Goal: Task Accomplishment & Management: Manage account settings

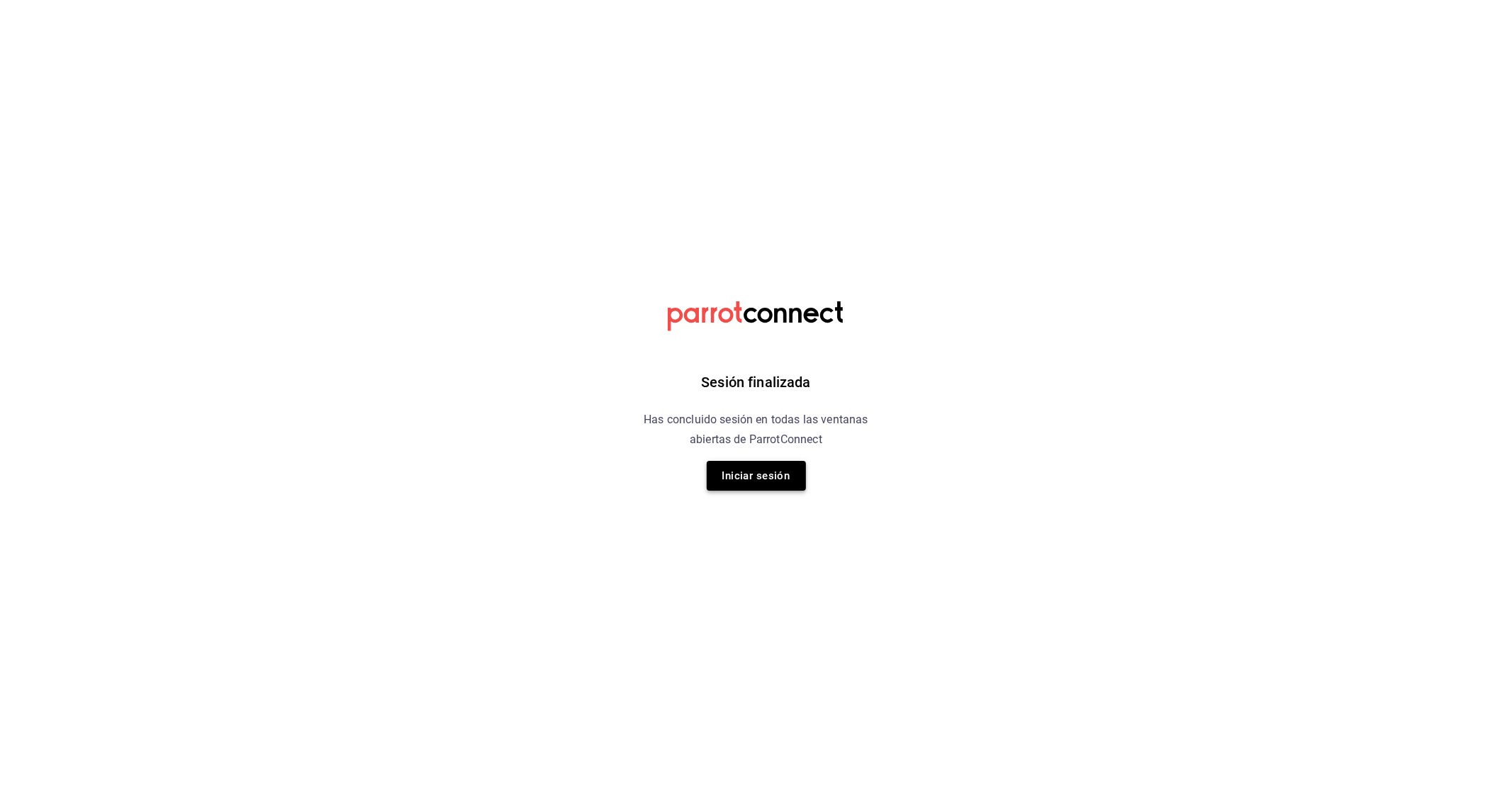
click at [778, 472] on button "Iniciar sesión" at bounding box center [756, 475] width 99 height 29
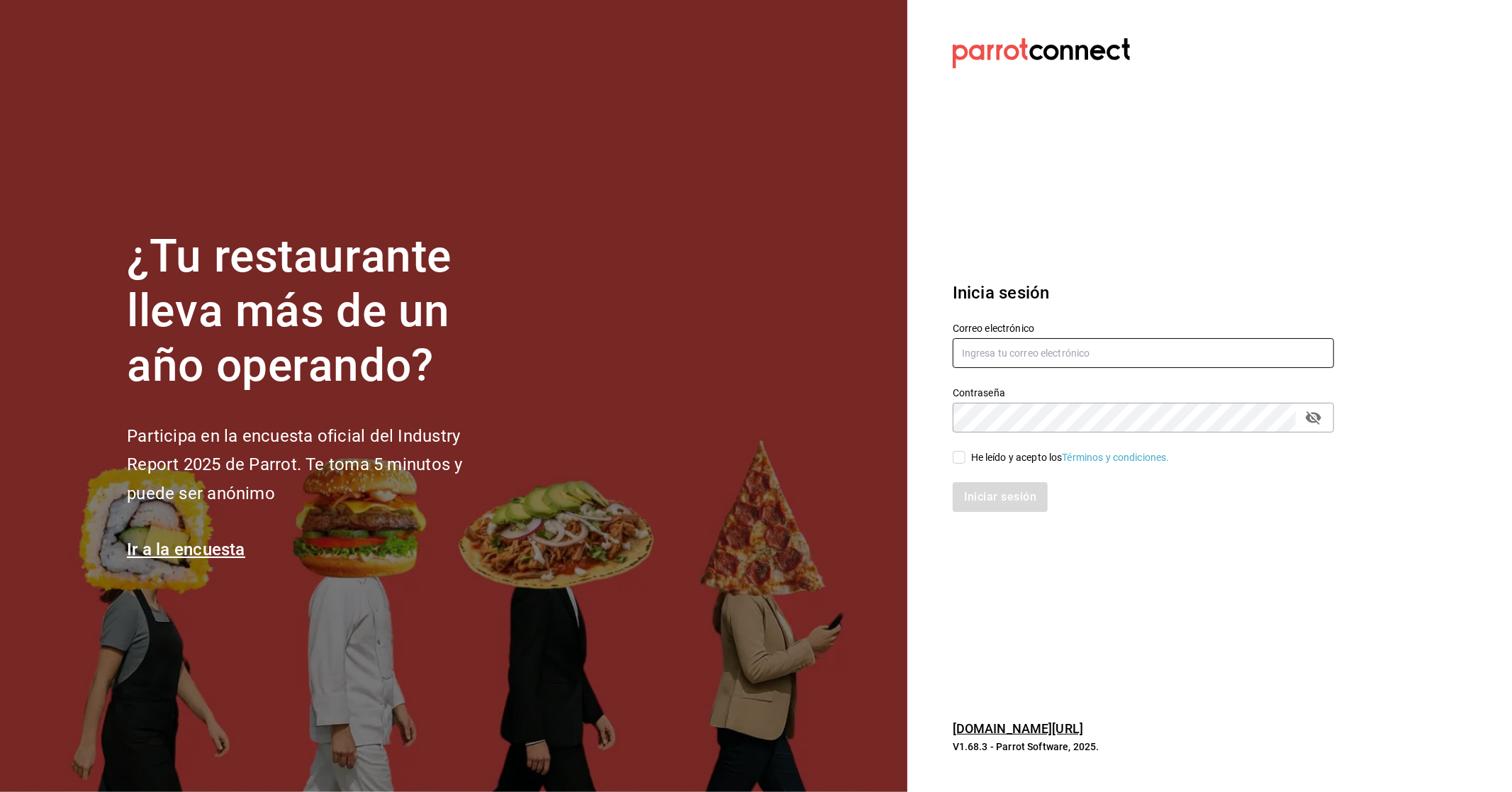
type input "[EMAIL_ADDRESS][DOMAIN_NAME]"
click at [1021, 454] on div "He leído y acepto los Términos y condiciones." at bounding box center [1070, 458] width 199 height 15
click at [966, 454] on input "He leído y acepto los Términos y condiciones." at bounding box center [959, 457] width 13 height 13
checkbox input "true"
click at [1034, 493] on button "Iniciar sesión" at bounding box center [1001, 497] width 97 height 29
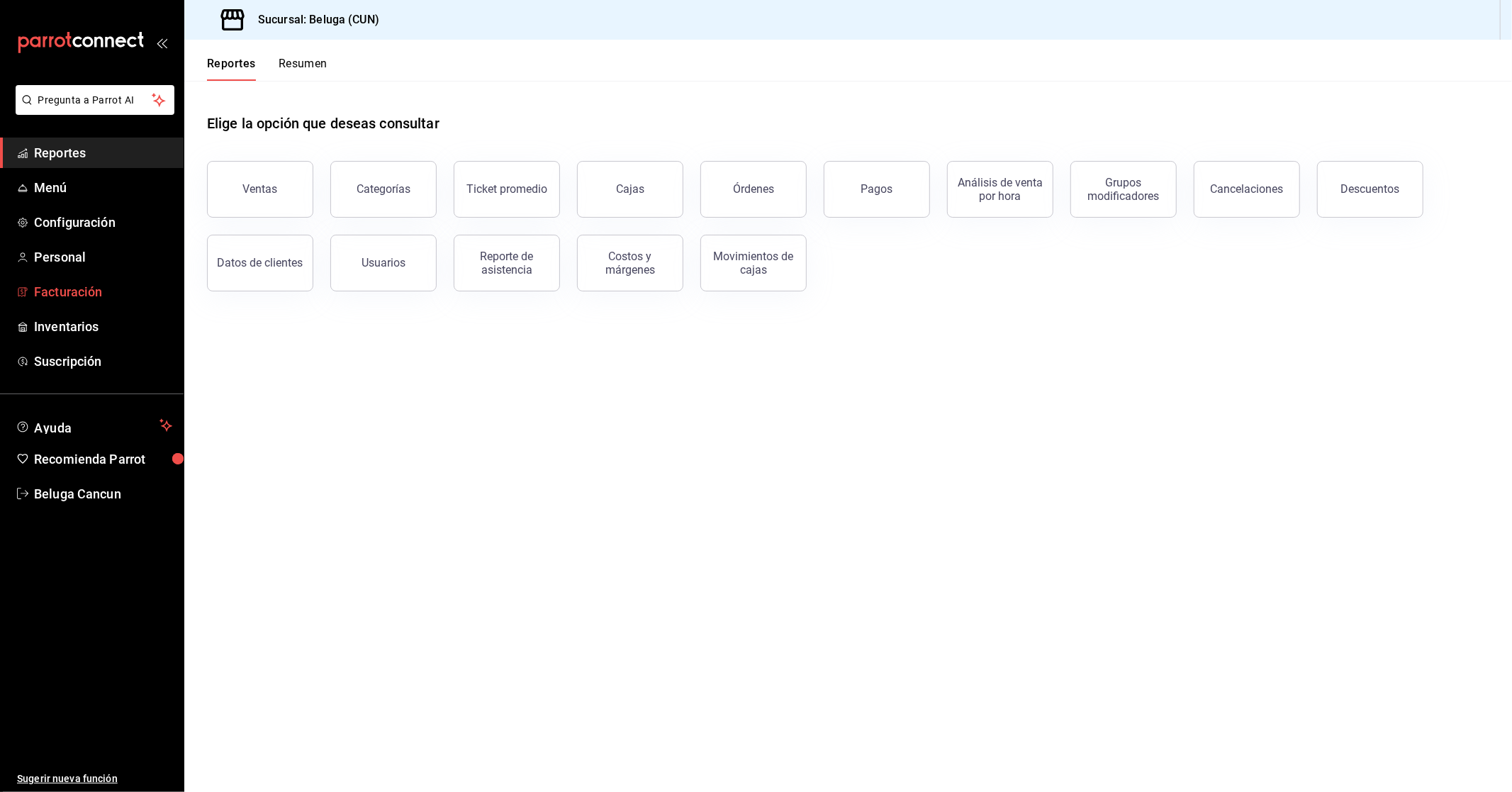
click at [97, 280] on link "Facturación" at bounding box center [91, 292] width 184 height 30
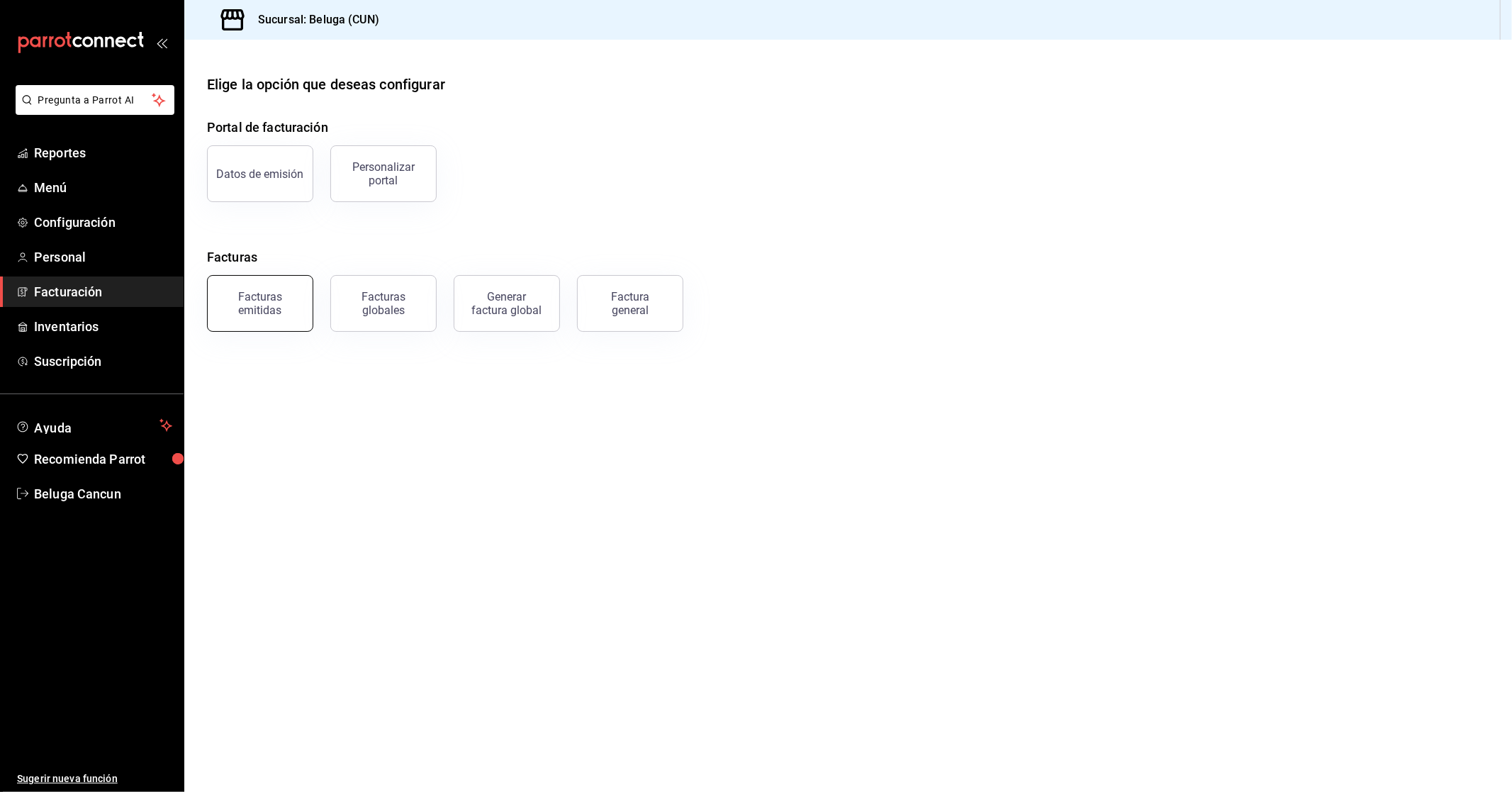
click at [279, 302] on div "Facturas emitidas" at bounding box center [260, 304] width 88 height 27
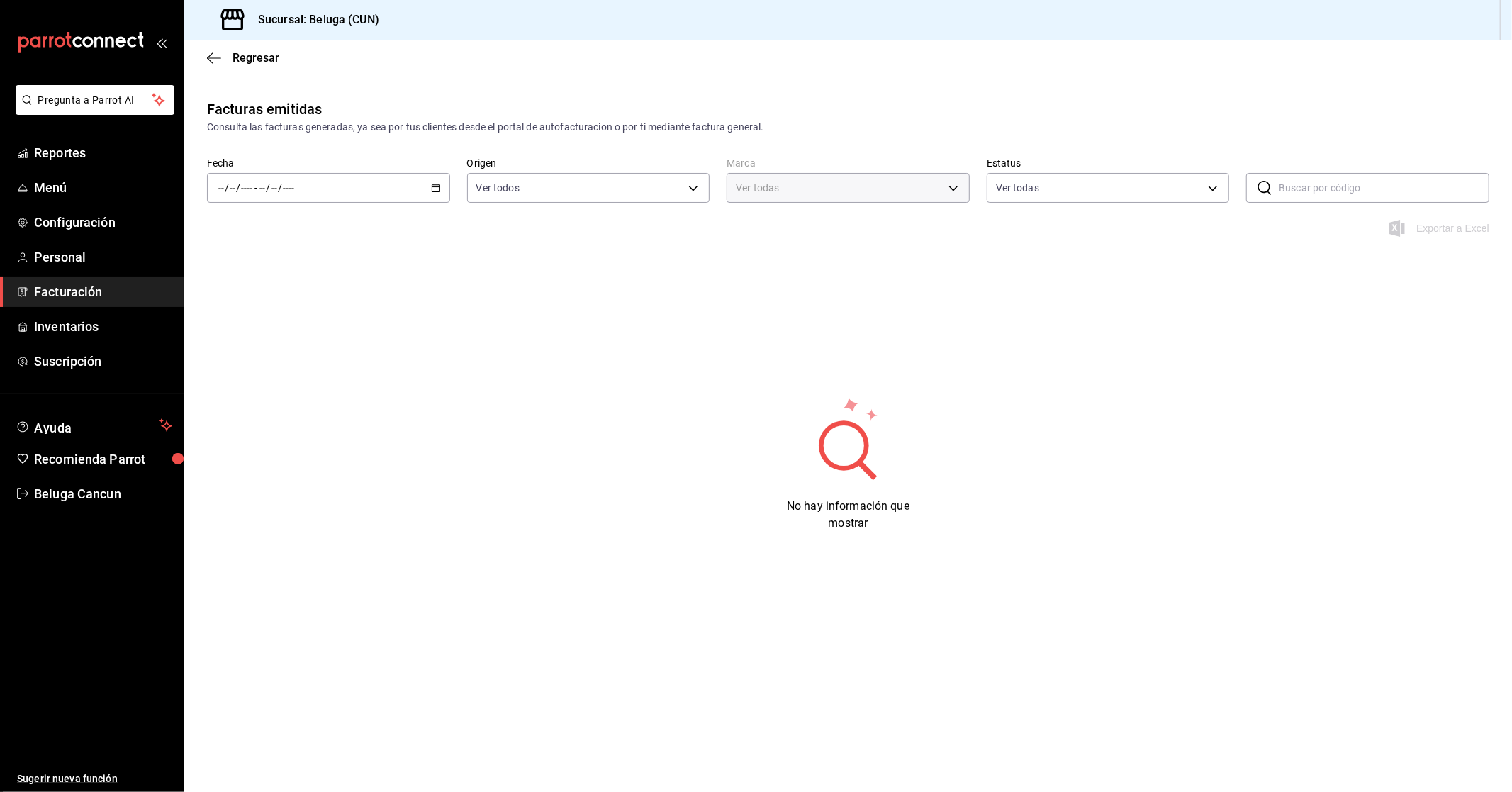
type input "90810656-3b3d-4791-b9ad-32ddd7495a71"
click at [325, 181] on div "/ / - / /" at bounding box center [329, 187] width 243 height 29
click at [289, 393] on span "Rango de fechas" at bounding box center [274, 391] width 110 height 15
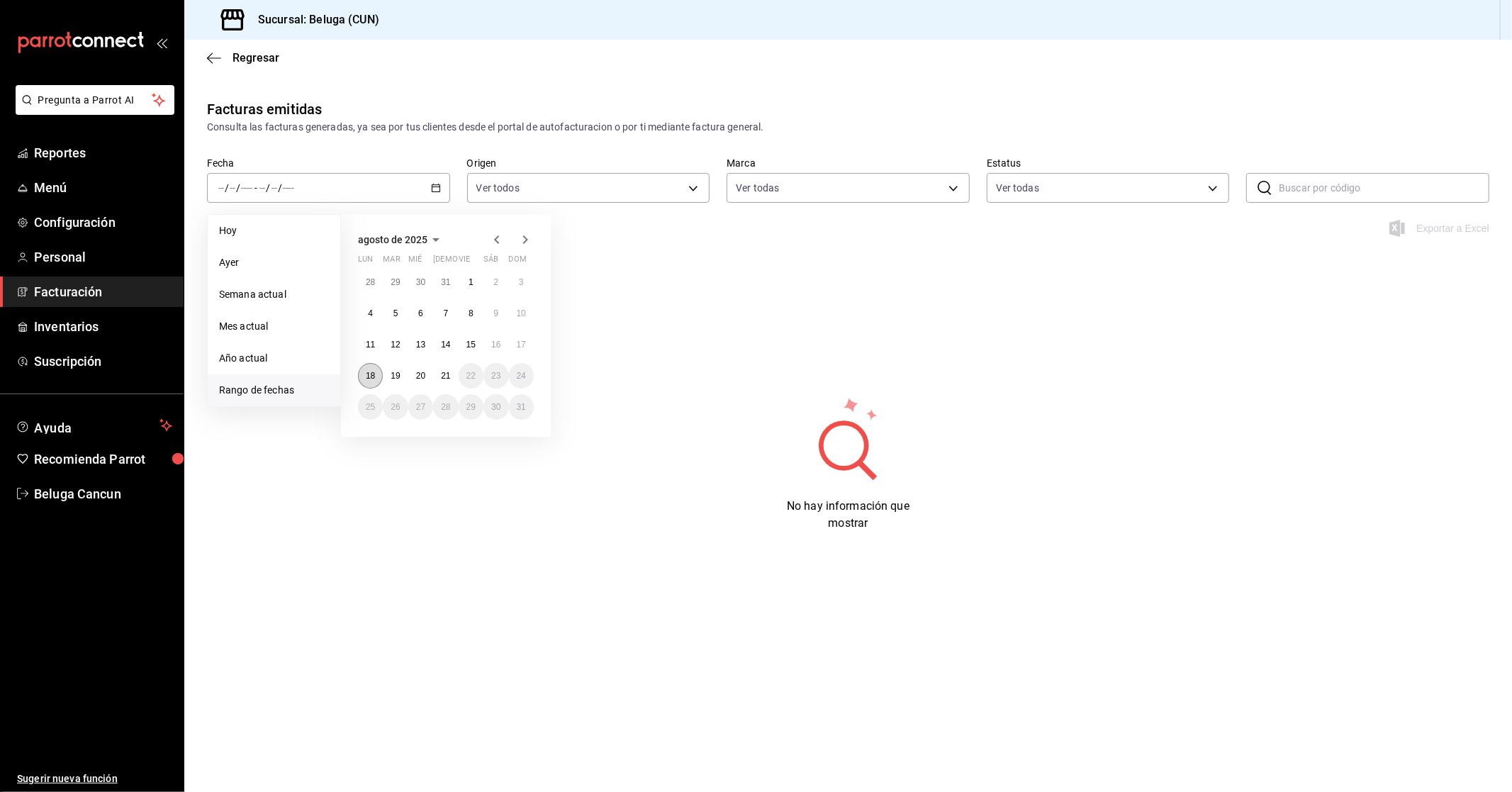
click at [369, 372] on abbr "18" at bounding box center [370, 376] width 9 height 10
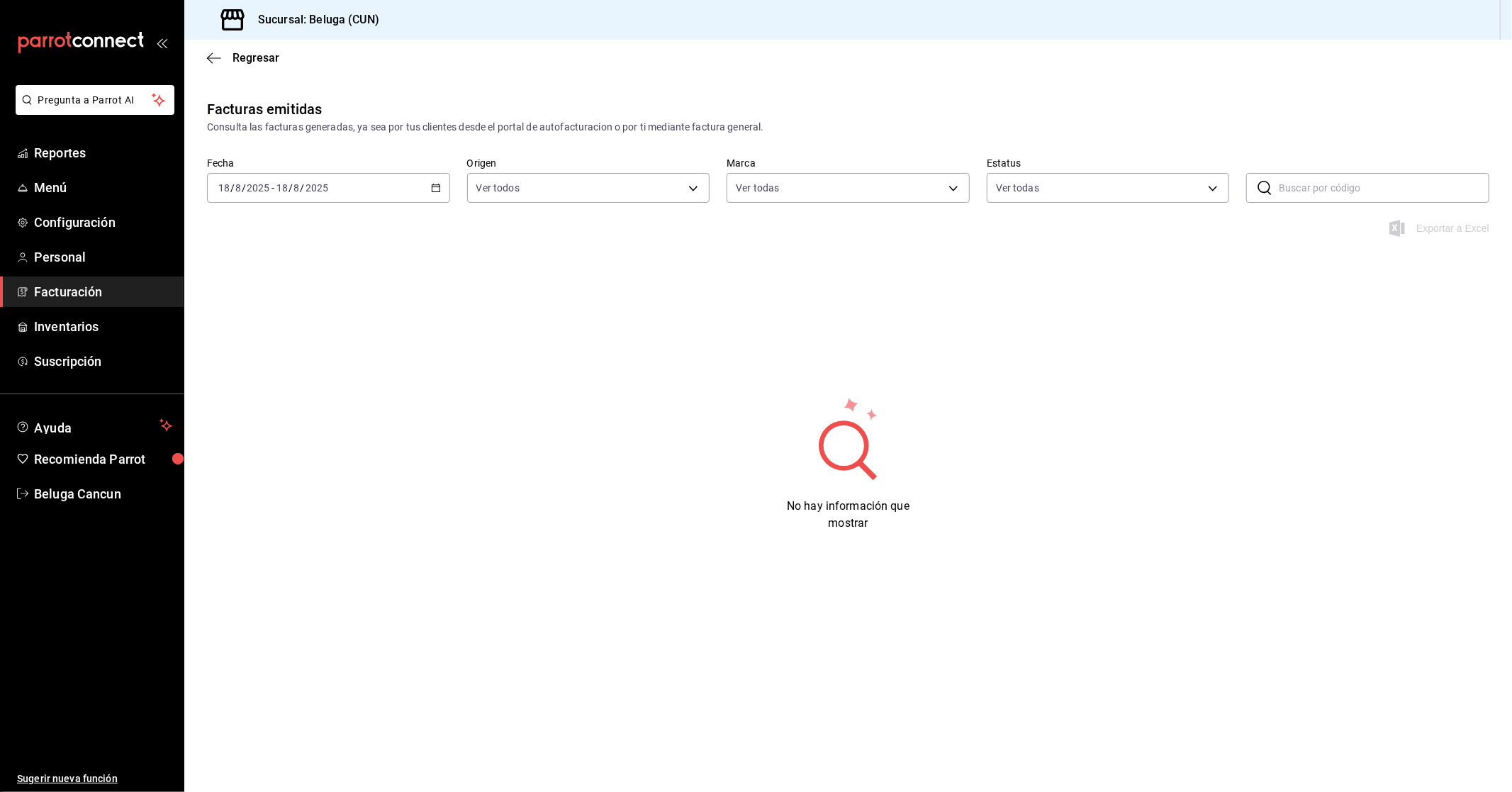
click at [367, 175] on div "2025-08-18 18 / 8 / 2025 - 2025-08-18 18 / 8 / 2025" at bounding box center [329, 187] width 243 height 29
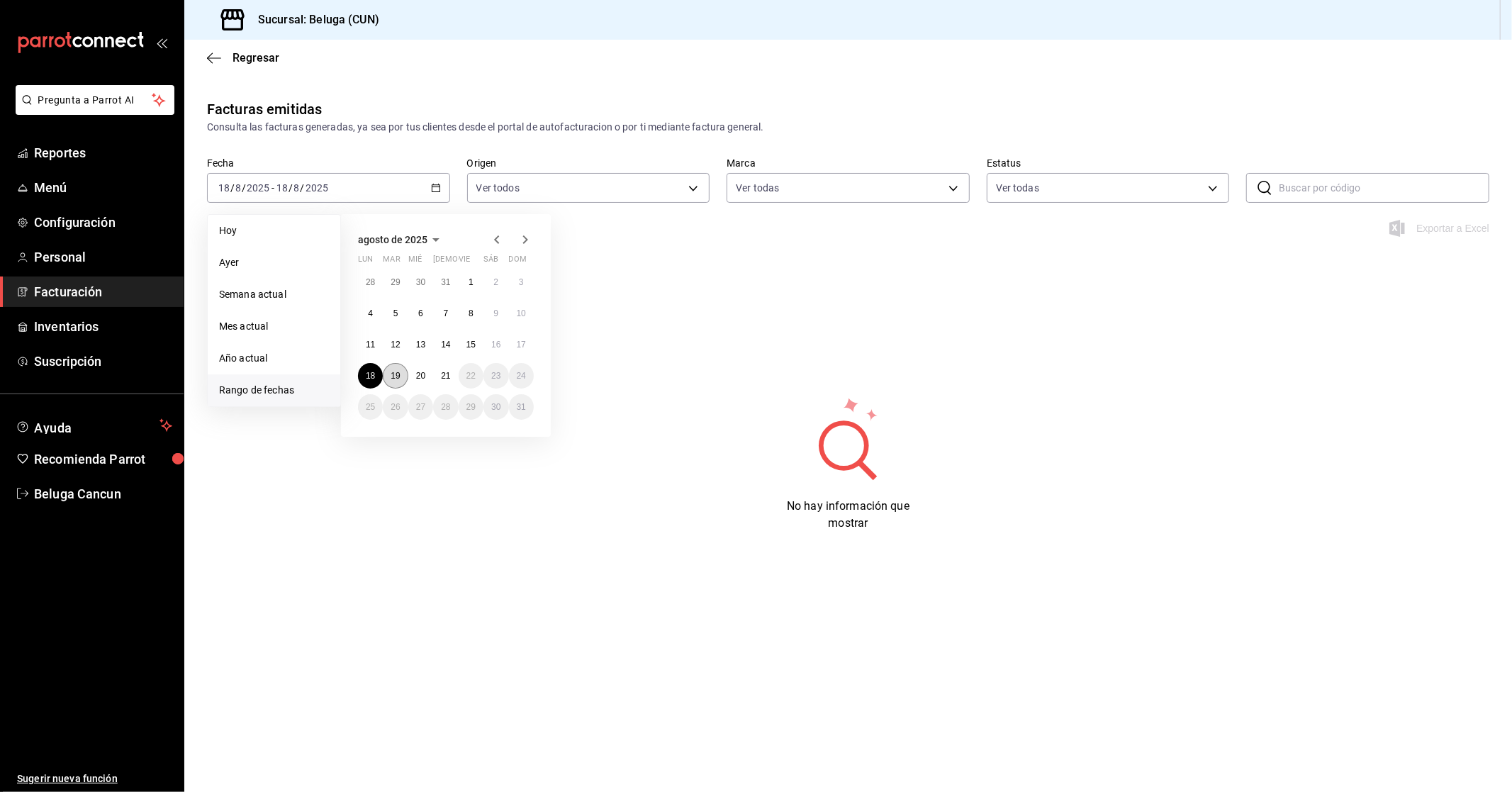
click at [397, 381] on button "19" at bounding box center [395, 376] width 25 height 26
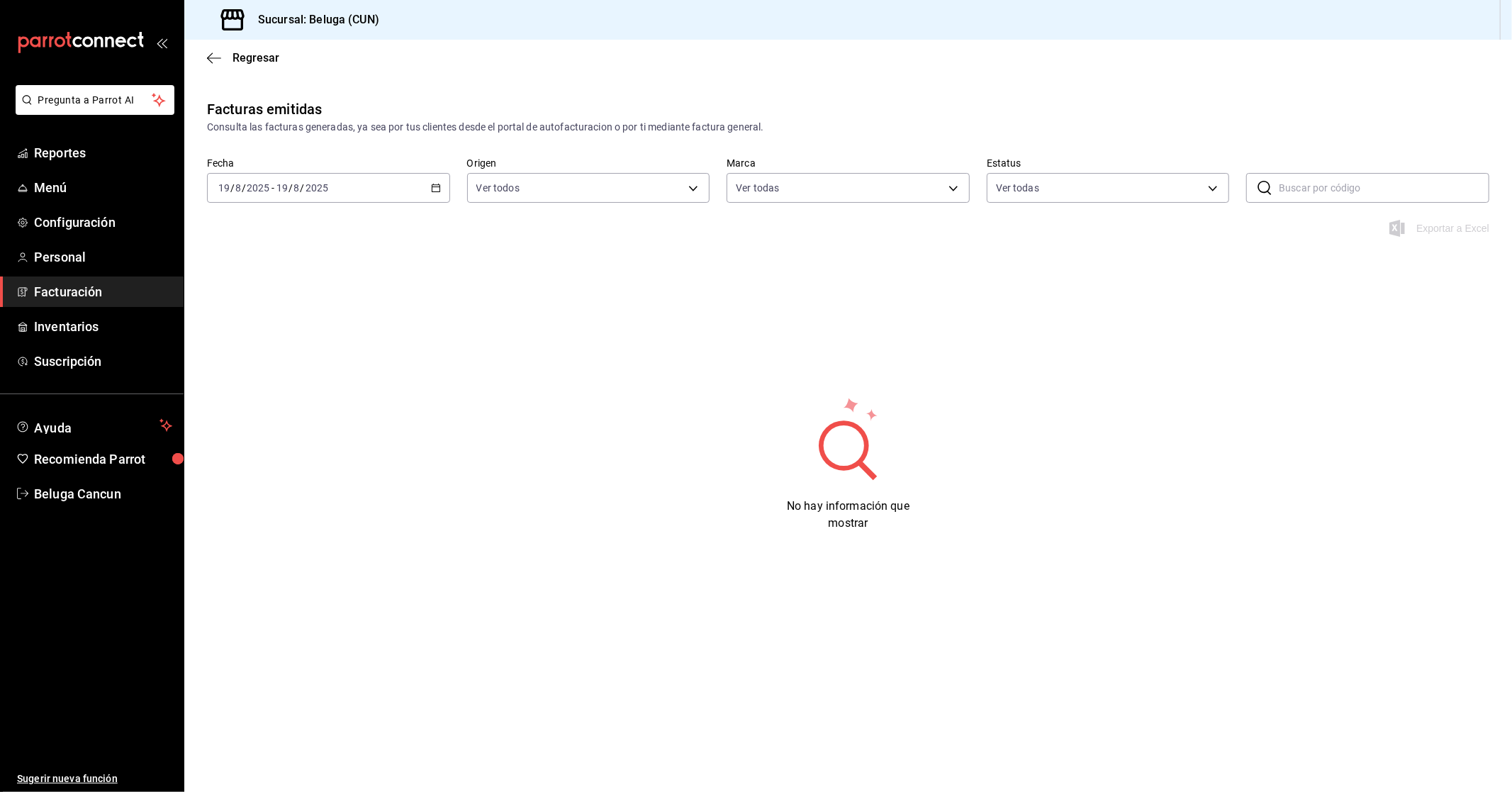
click at [388, 189] on div "2025-08-19 19 / 8 / 2025 - 2025-08-19 19 / 8 / 2025" at bounding box center [329, 187] width 243 height 29
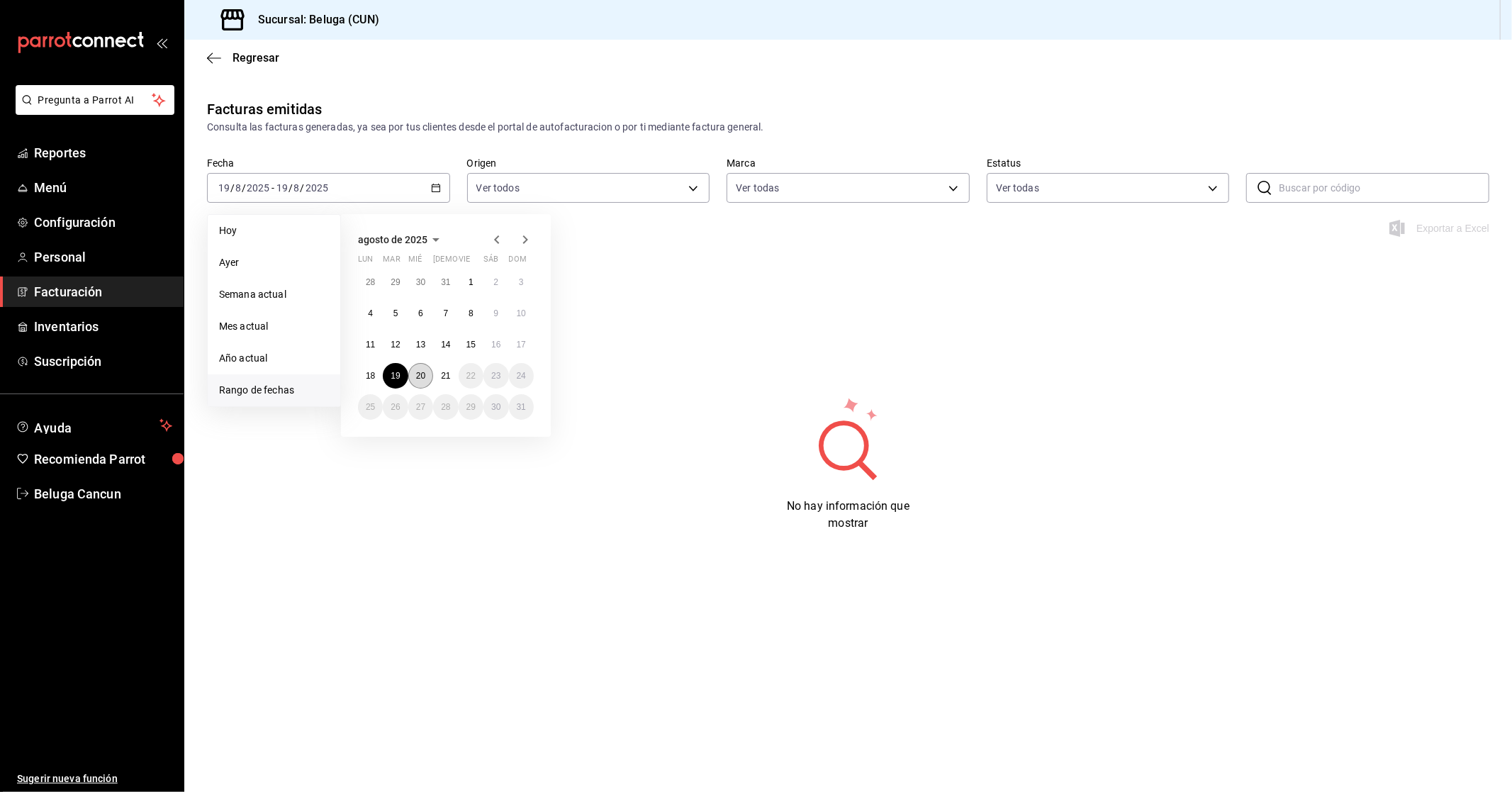
click at [425, 381] on button "20" at bounding box center [420, 376] width 25 height 26
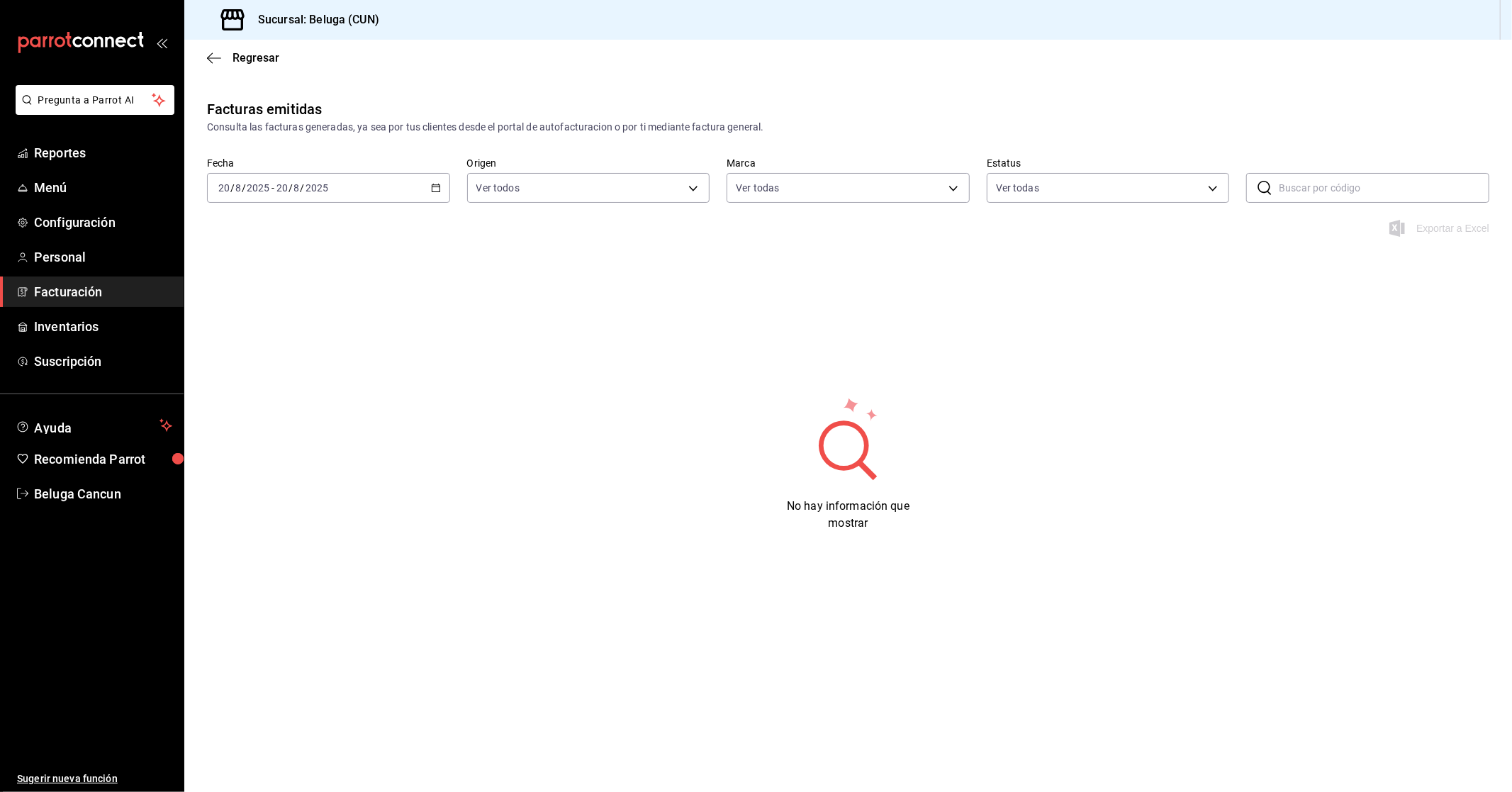
click at [397, 195] on div "2025-08-20 20 / 8 / 2025 - 2025-08-20 20 / 8 / 2025" at bounding box center [329, 187] width 243 height 29
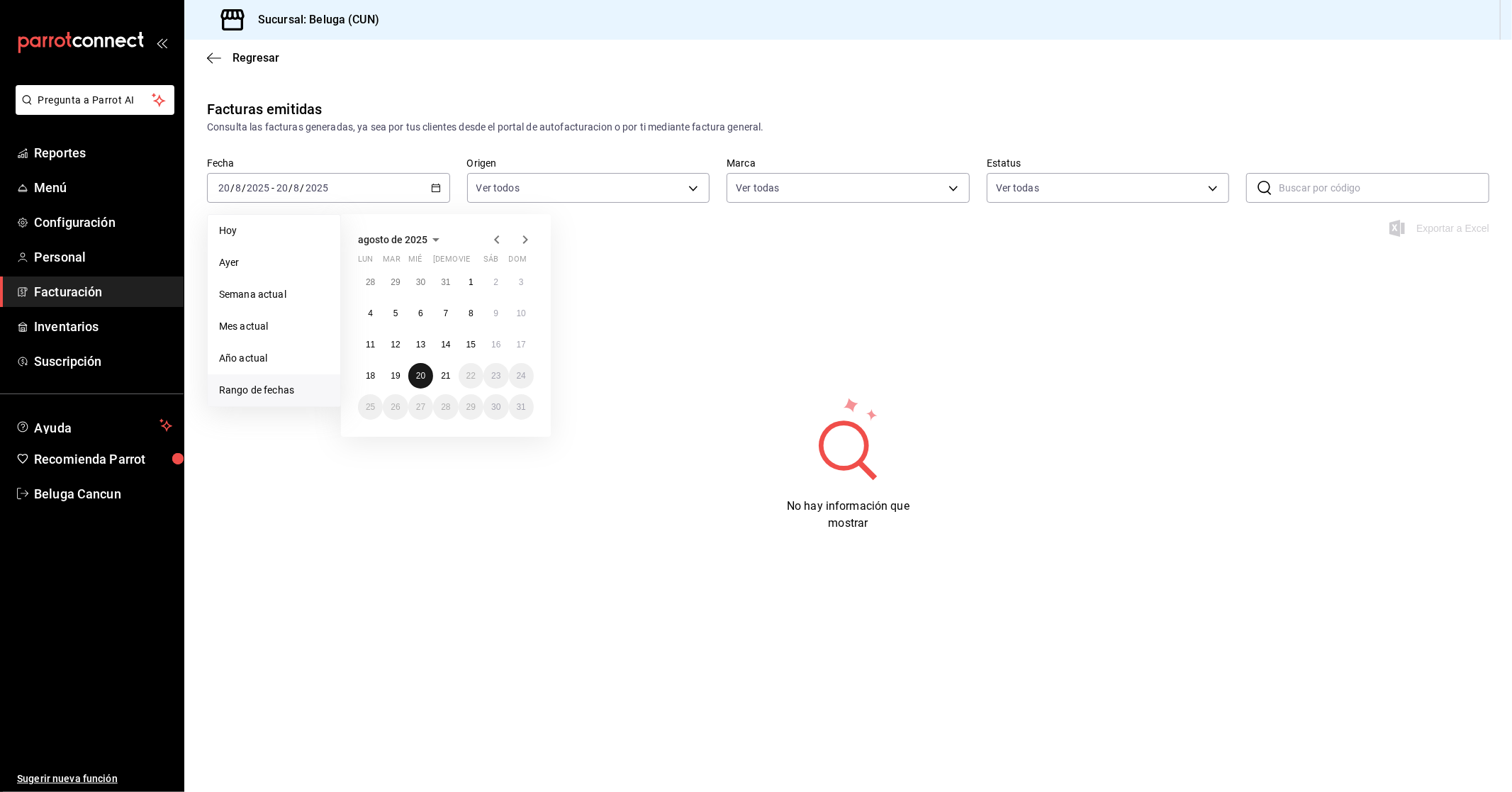
click at [429, 376] on button "20" at bounding box center [420, 376] width 25 height 26
click at [435, 374] on button "21" at bounding box center [445, 376] width 25 height 26
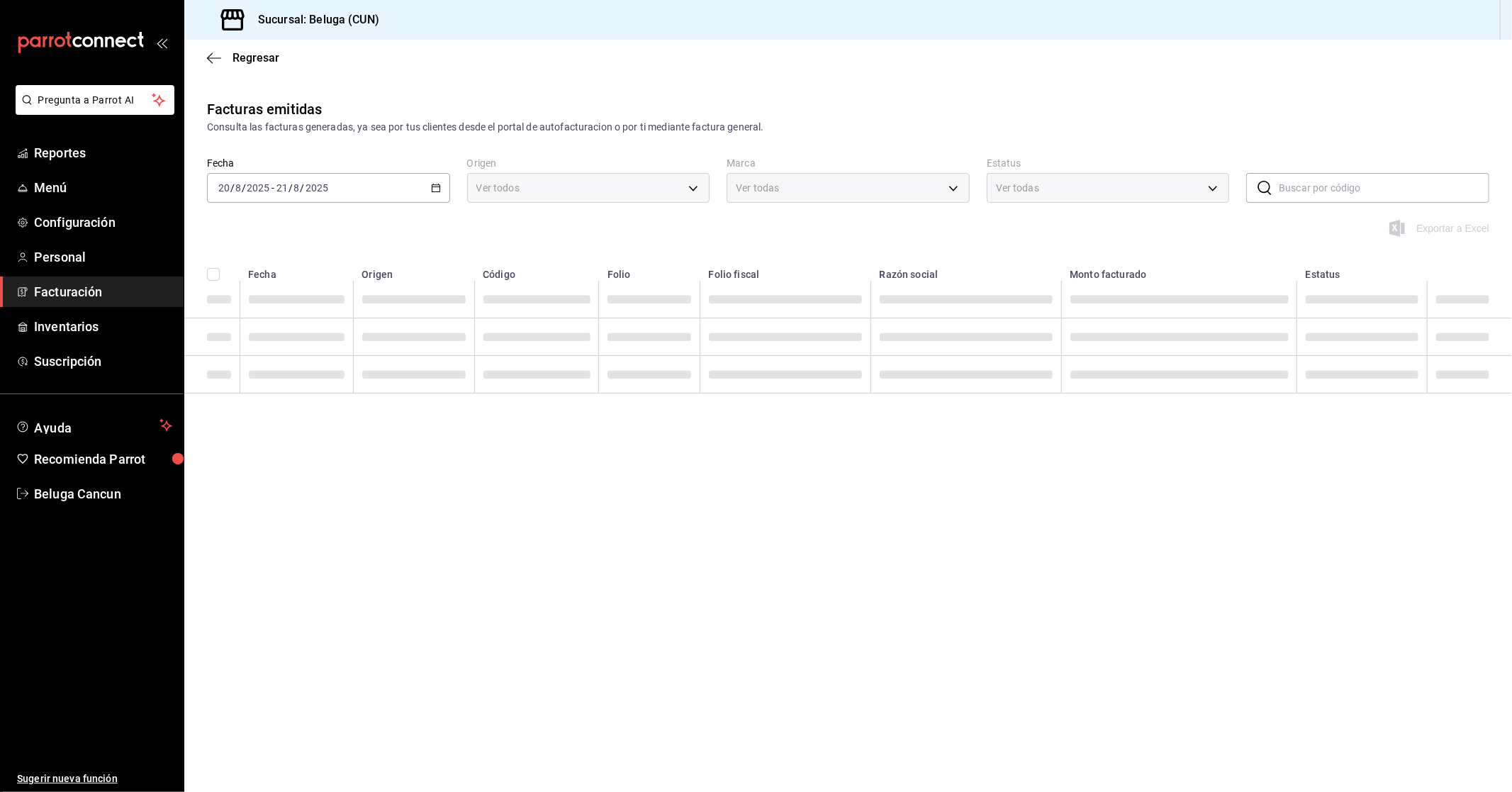
click at [435, 374] on span at bounding box center [413, 375] width 104 height 8
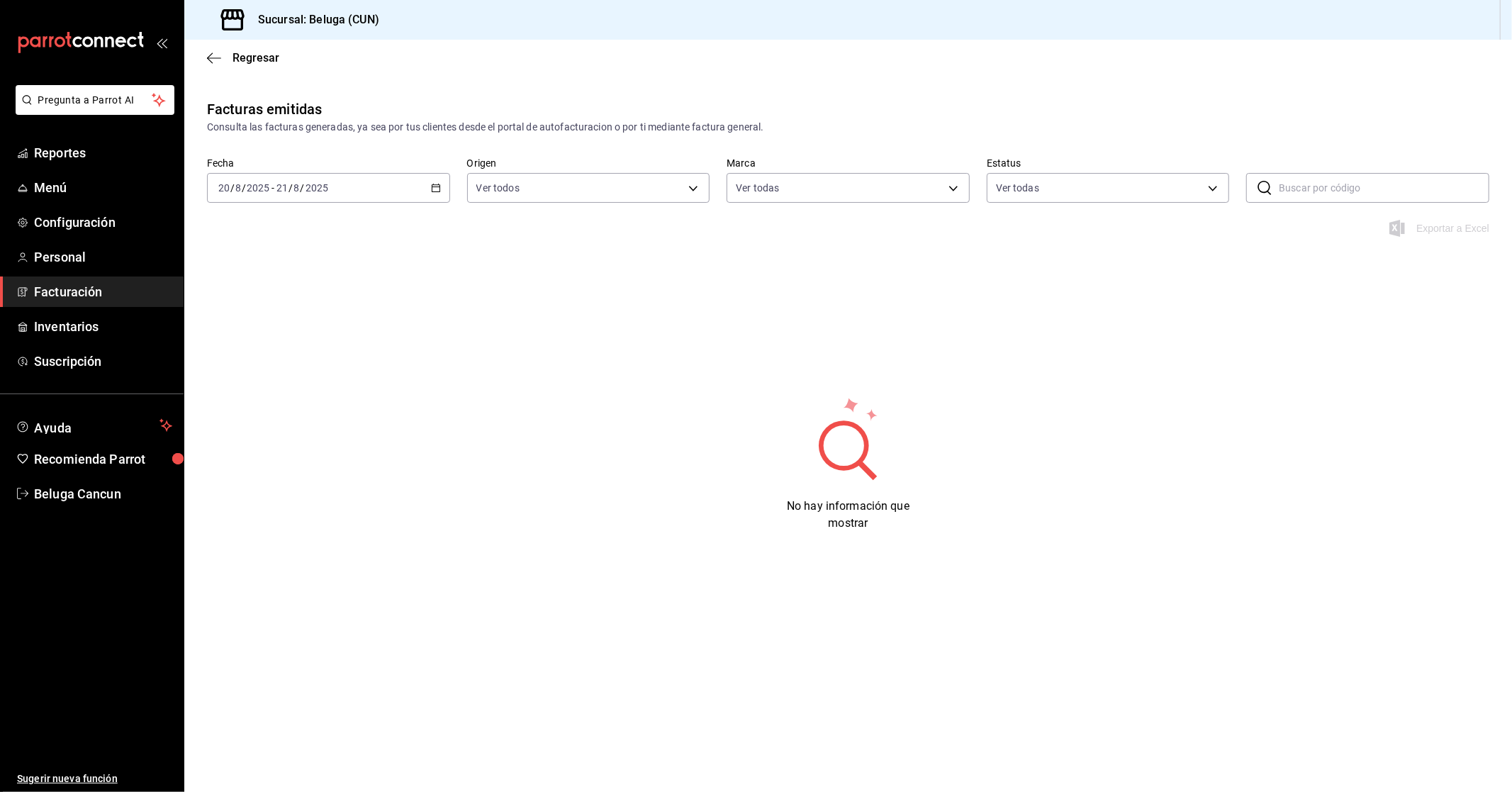
click at [92, 294] on span "Facturación" at bounding box center [103, 291] width 138 height 19
